Goal: Find specific page/section: Find specific page/section

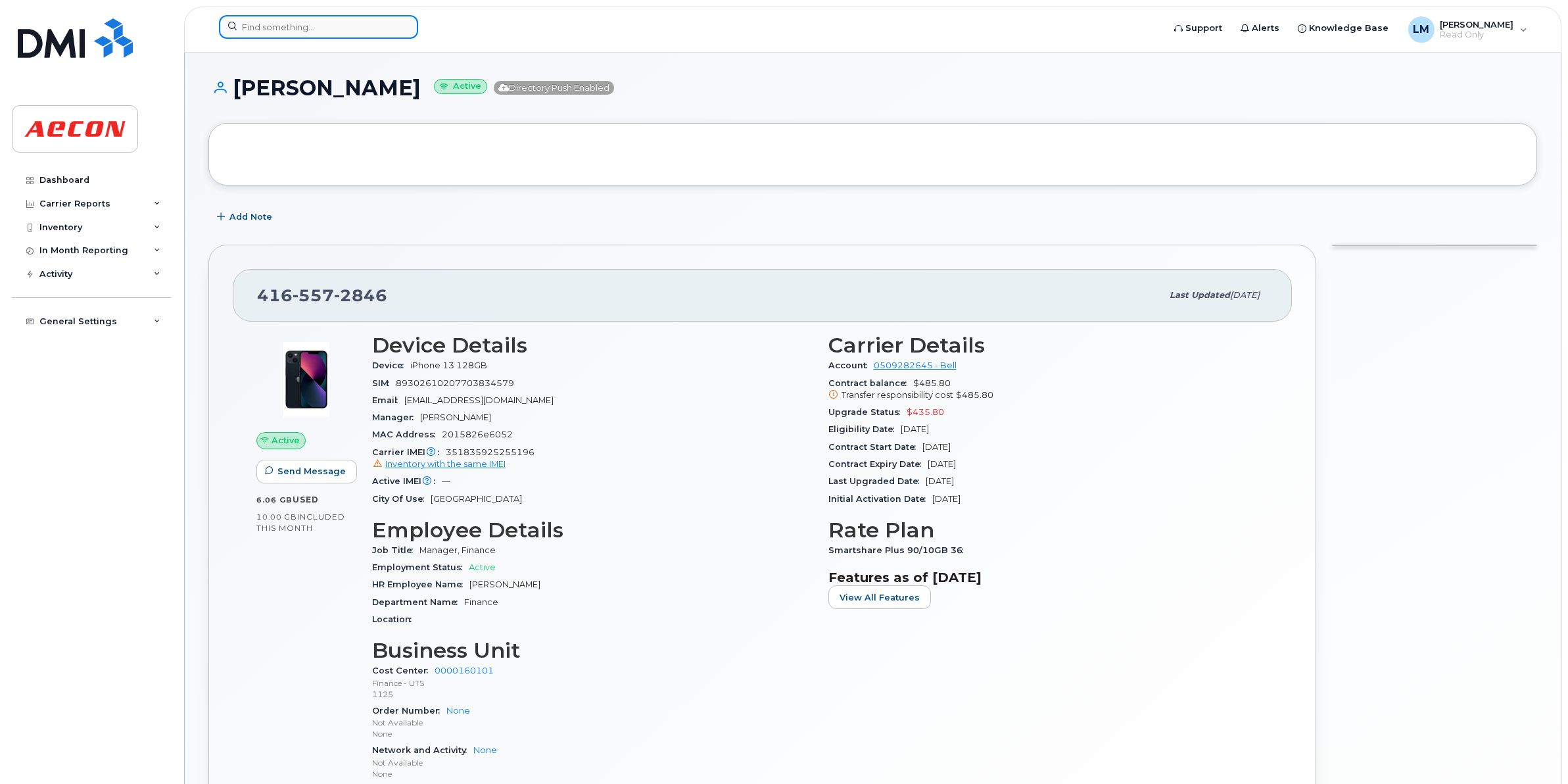
click at [334, 34] on input at bounding box center [319, 26] width 199 height 24
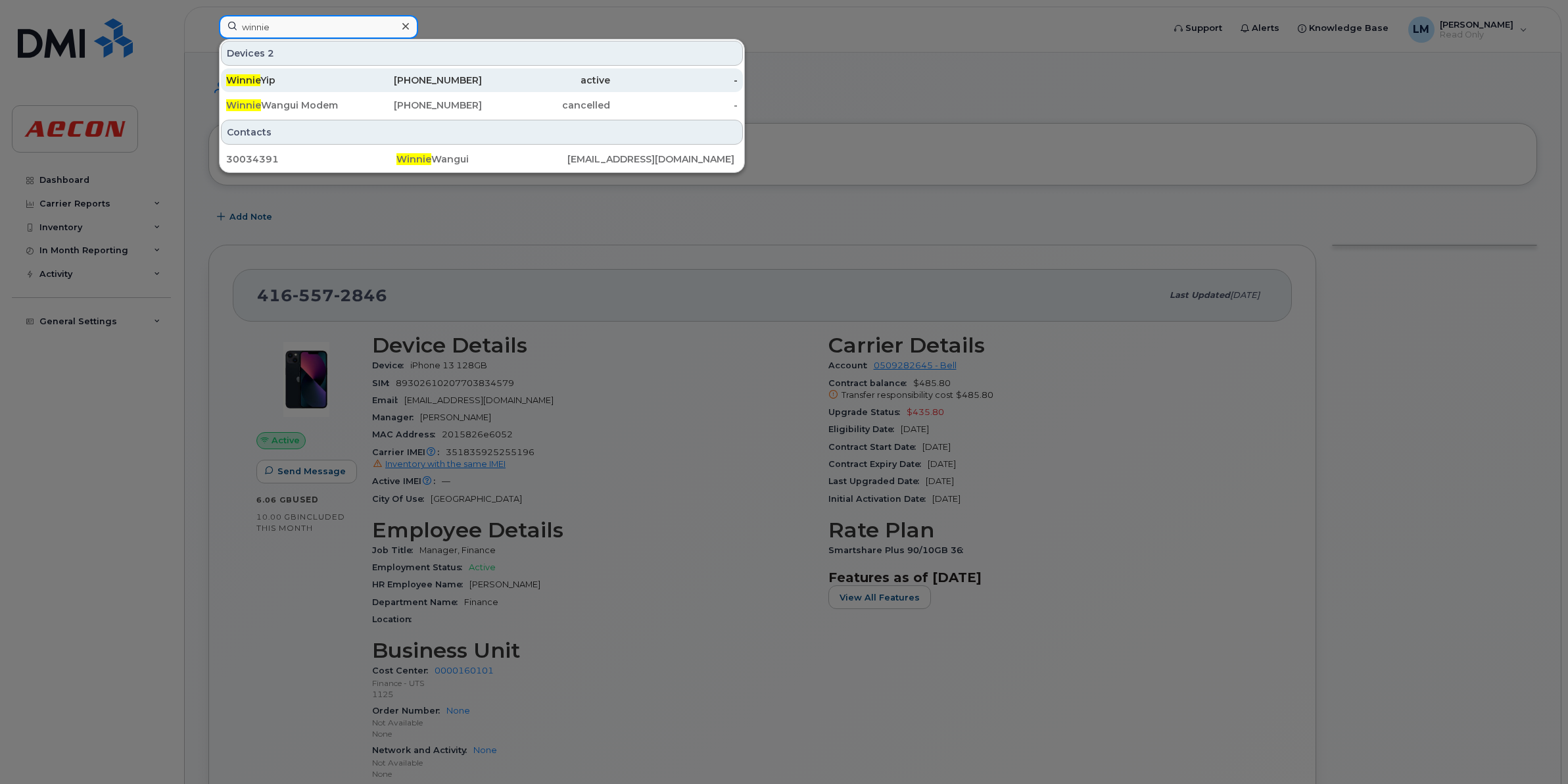
type input "winnie"
click at [375, 82] on div "437-432-4590" at bounding box center [418, 80] width 128 height 13
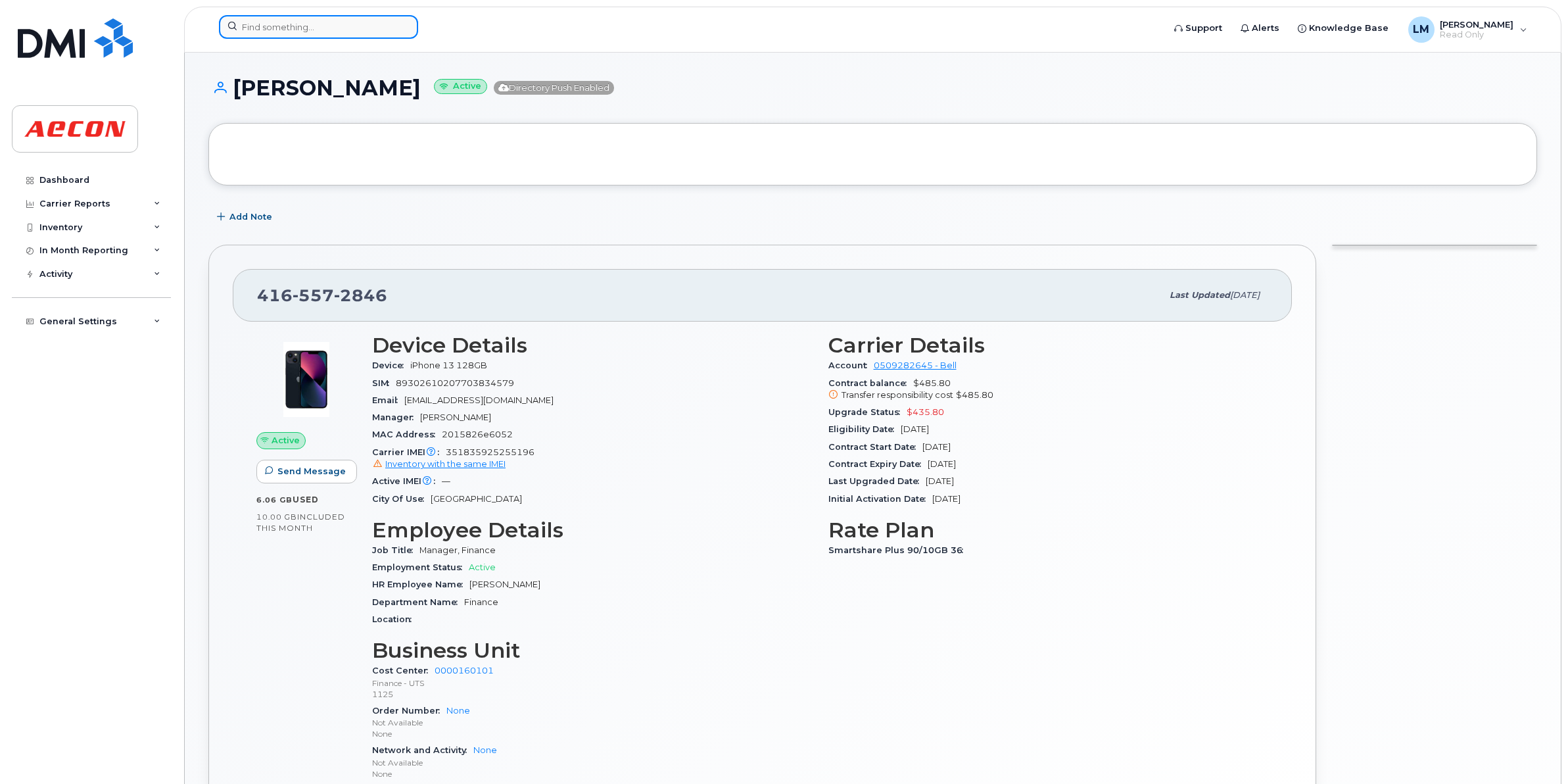
click at [365, 35] on input at bounding box center [319, 26] width 199 height 24
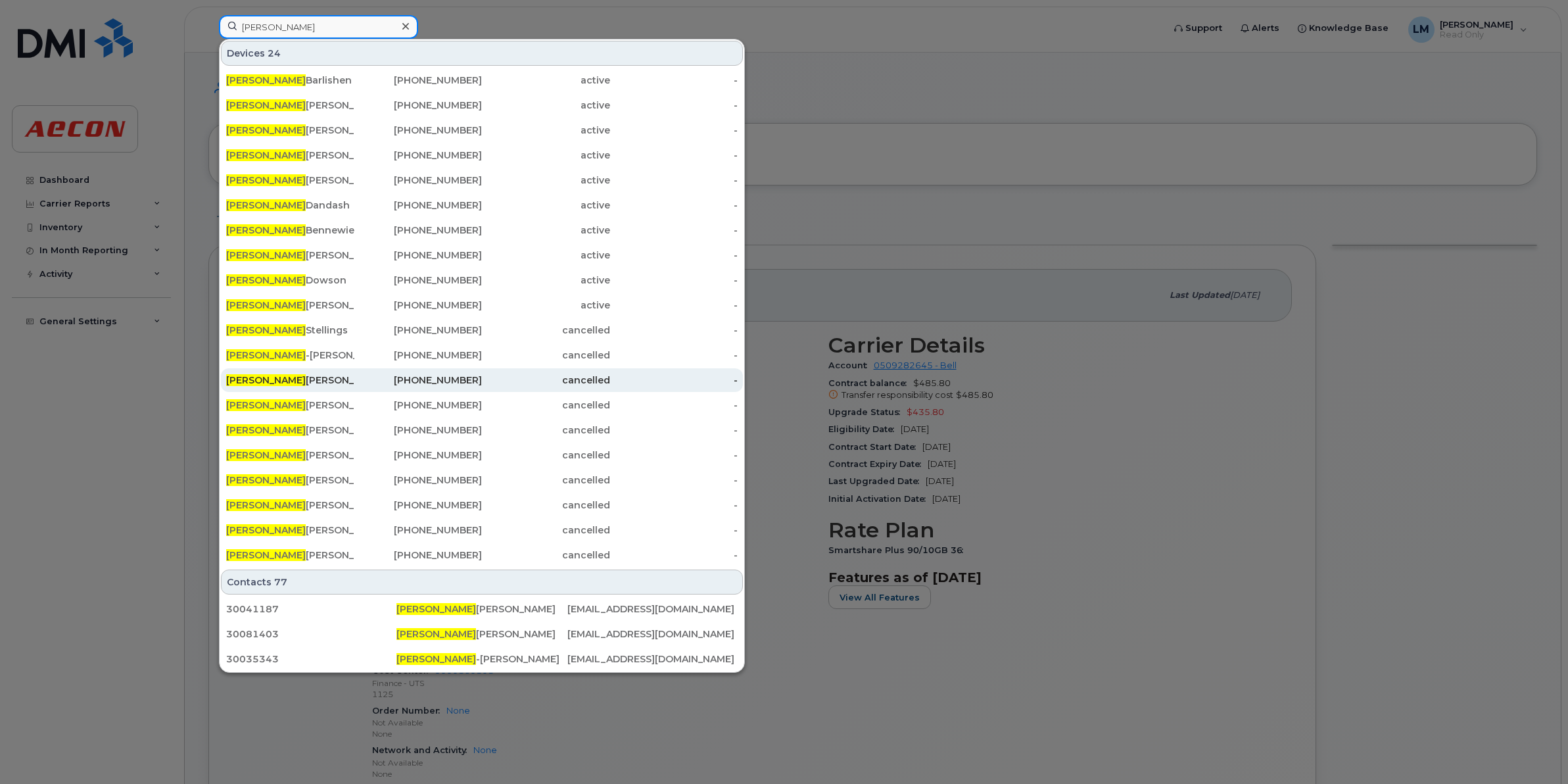
type input "sarah"
click at [279, 383] on div "Sarah Greenberg" at bounding box center [290, 380] width 128 height 13
